Goal: Task Accomplishment & Management: Manage account settings

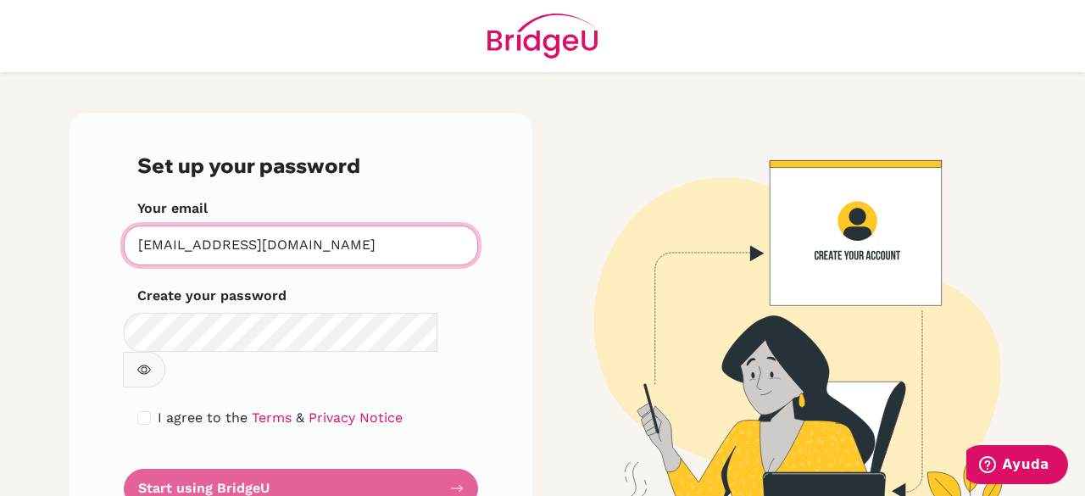
click at [150, 244] on input "hspsicologia@marymount.edu.co" at bounding box center [301, 245] width 354 height 40
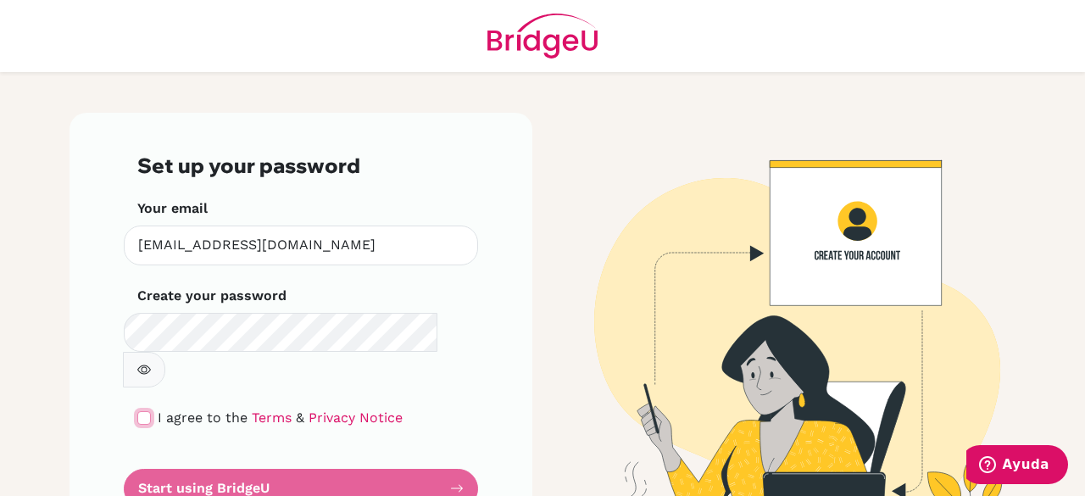
click at [137, 411] on input "checkbox" at bounding box center [144, 418] width 14 height 14
checkbox input "true"
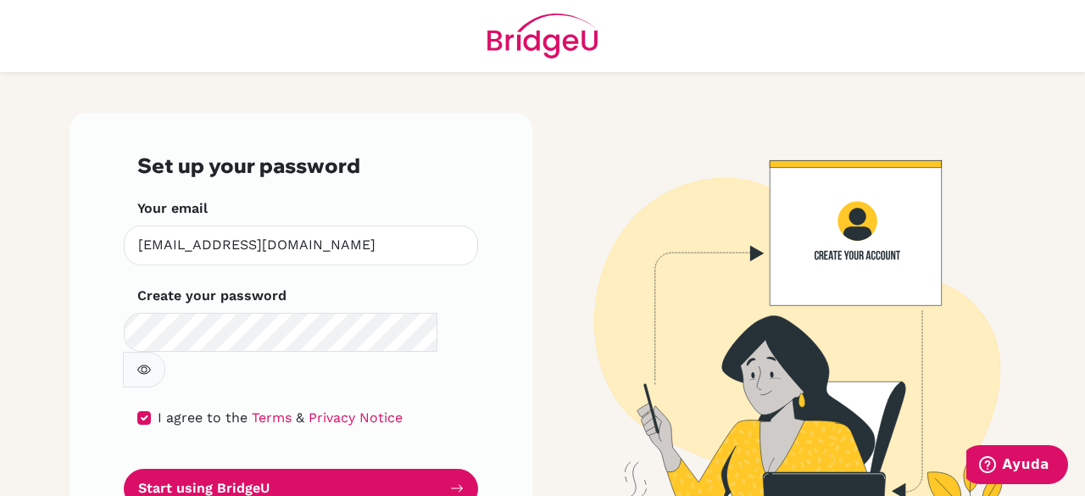
click at [165, 352] on button "button" at bounding box center [144, 370] width 42 height 36
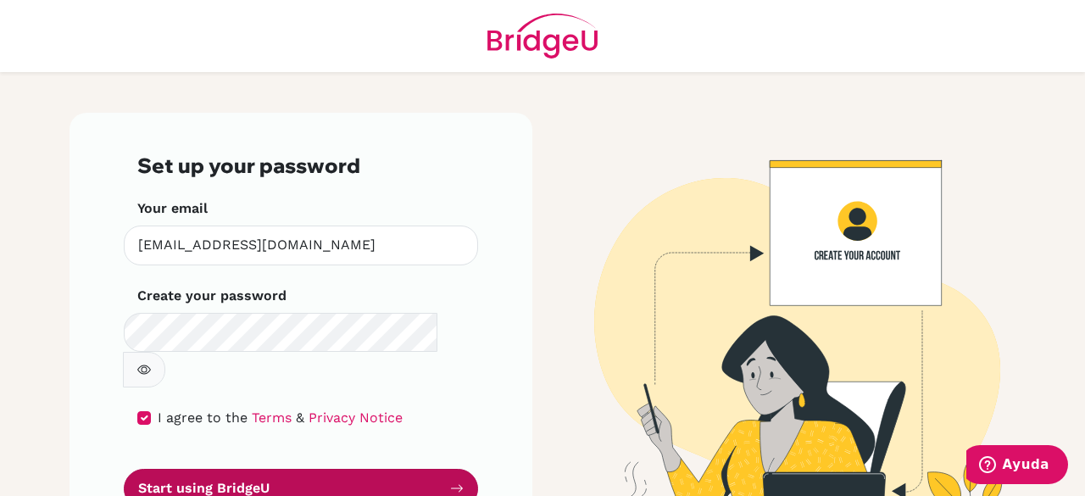
click at [302, 469] on button "Start using BridgeU" at bounding box center [301, 489] width 354 height 40
